Goal: Find specific page/section: Find specific page/section

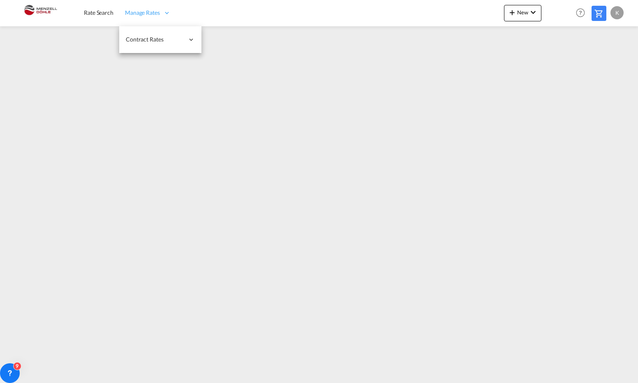
click at [143, 10] on span "Manage Rates" at bounding box center [142, 13] width 35 height 8
click at [101, 12] on span "Rate Search" at bounding box center [99, 12] width 30 height 7
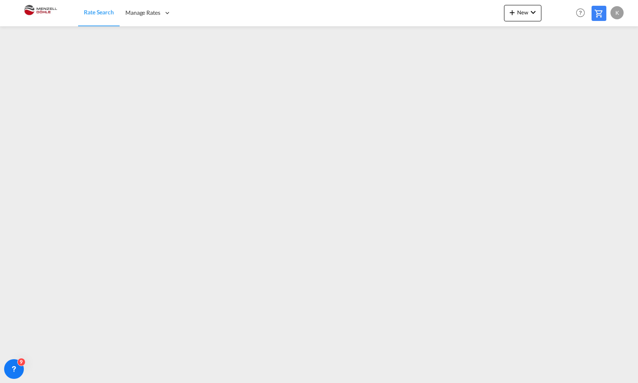
click at [618, 10] on div "K" at bounding box center [617, 12] width 13 height 13
click at [597, 36] on button "My Profile" at bounding box center [607, 36] width 53 height 16
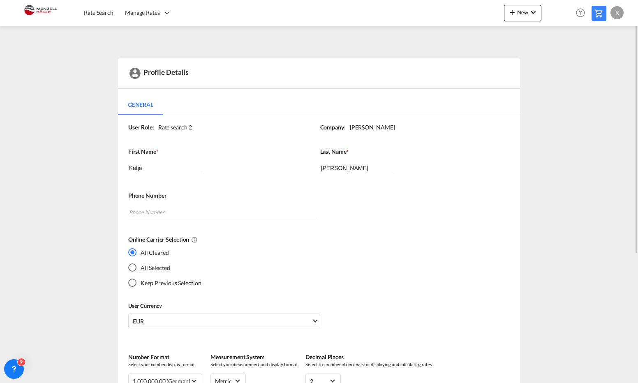
scroll to position [123, 0]
